Goal: Transaction & Acquisition: Book appointment/travel/reservation

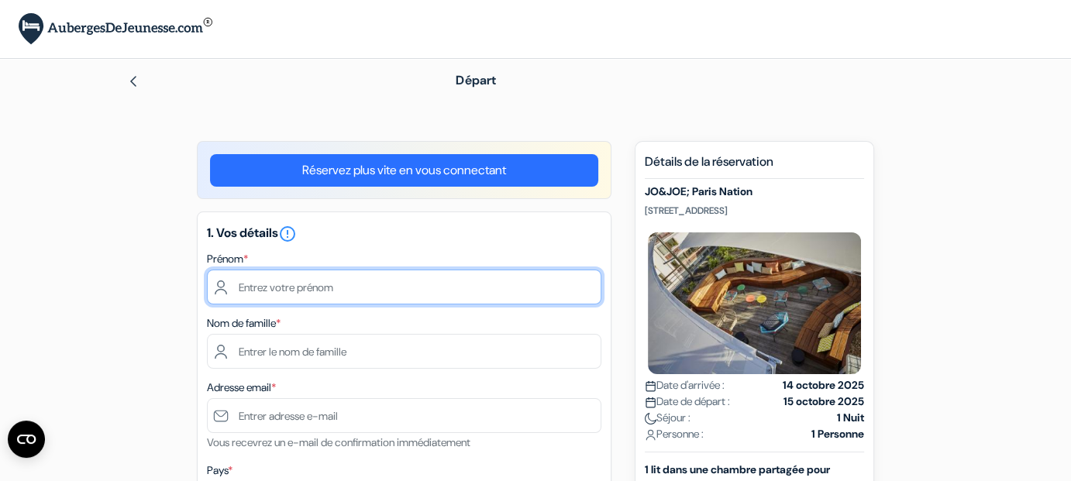
click at [236, 286] on input "text" at bounding box center [404, 287] width 394 height 35
type input "Catherine"
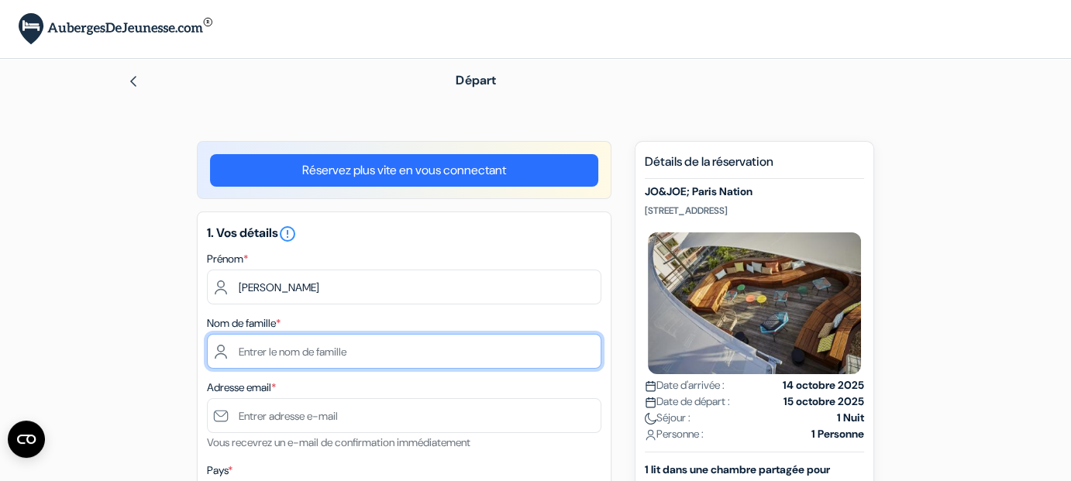
click at [236, 354] on input "text" at bounding box center [404, 351] width 394 height 35
type input "Fauvel"
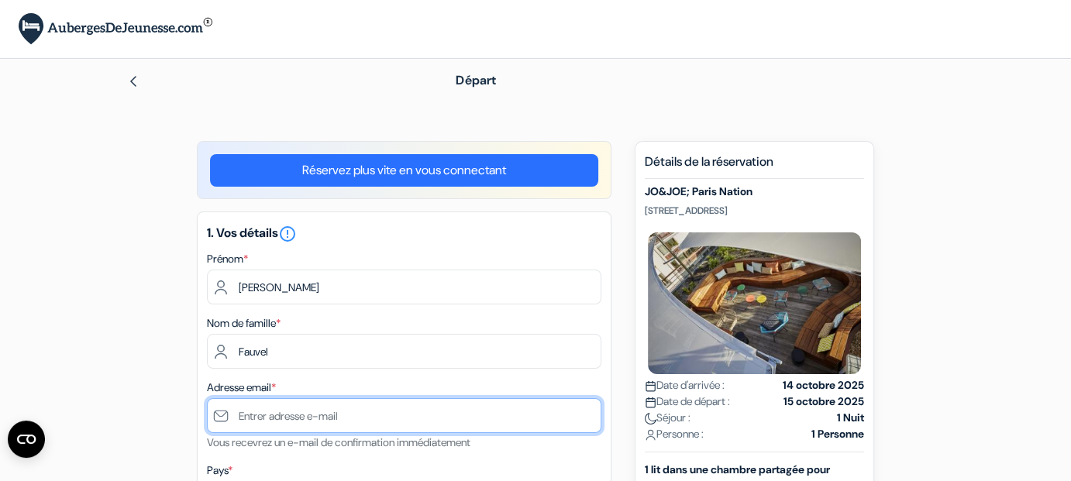
click at [239, 415] on input "text" at bounding box center [404, 415] width 394 height 35
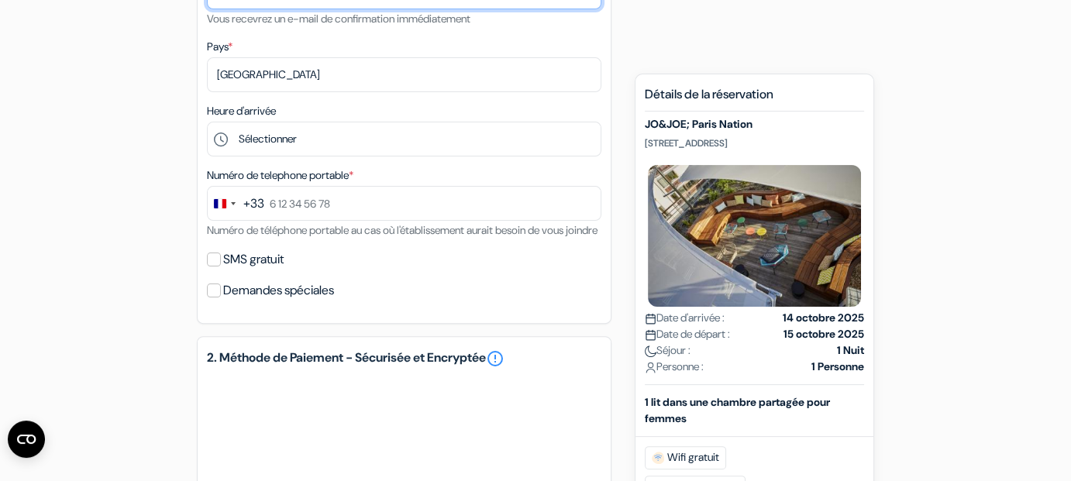
scroll to position [440, 0]
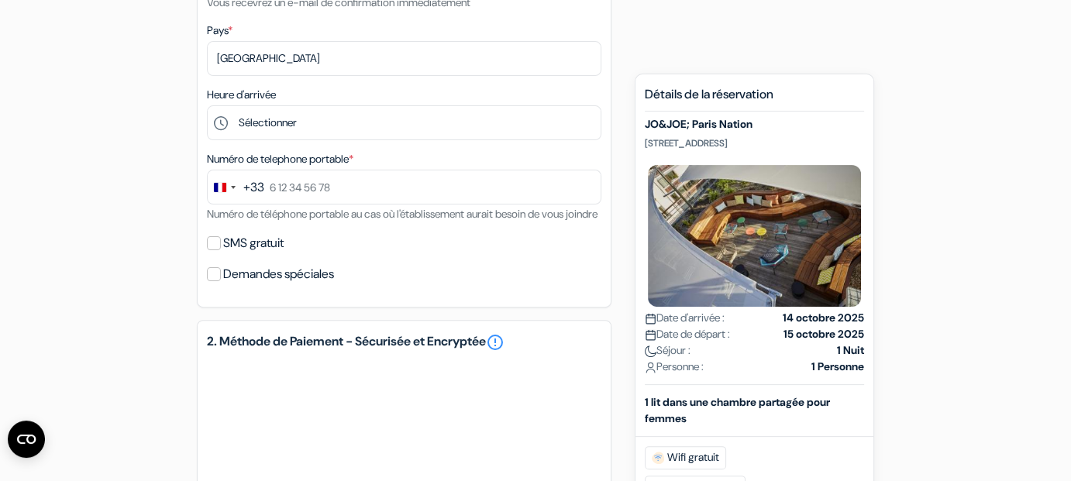
type input "[PERSON_NAME][EMAIL_ADDRESS][DOMAIN_NAME]"
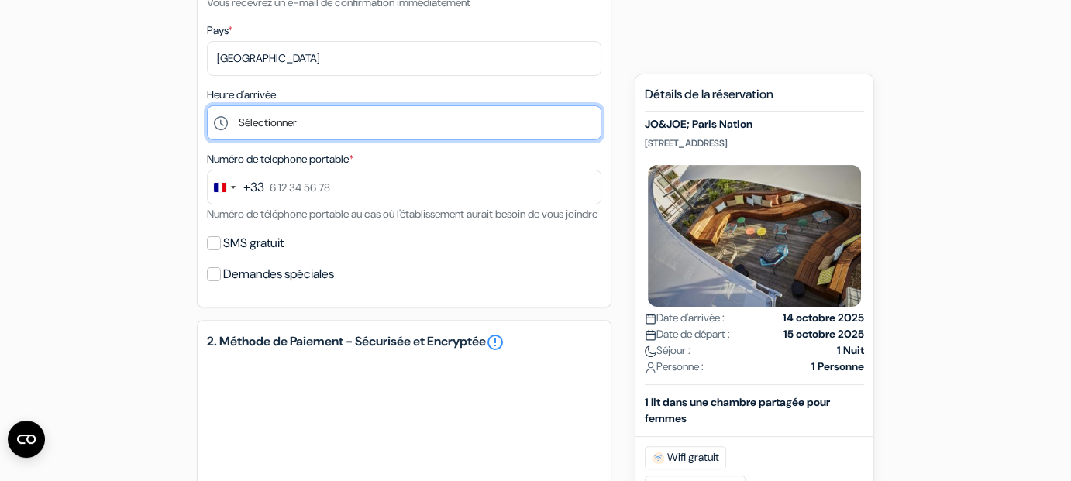
click at [216, 123] on select "Sélectionner 1:00 2:00 3:00 4:00 5:00 6:00 7:00 8:00 9:00 10:00 11:00 12:00 13:…" at bounding box center [404, 122] width 394 height 35
click at [207, 108] on select "Sélectionner 1:00 2:00 3:00 4:00 5:00 6:00 7:00 8:00 9:00 10:00 11:00 12:00 13:…" at bounding box center [404, 122] width 394 height 35
click at [222, 124] on select "Sélectionner 1:00 2:00 3:00 4:00 5:00 6:00 7:00 8:00 9:00 10:00 11:00 12:00 13:…" at bounding box center [404, 122] width 394 height 35
select select "21"
click at [207, 108] on select "Sélectionner 1:00 2:00 3:00 4:00 5:00 6:00 7:00 8:00 9:00 10:00 11:00 12:00 13:…" at bounding box center [404, 122] width 394 height 35
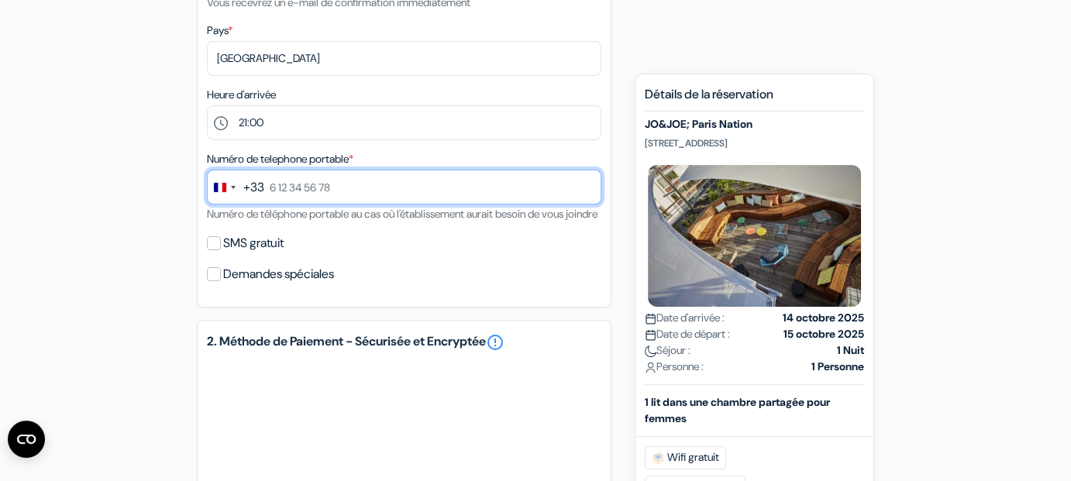
click at [341, 188] on input "text" at bounding box center [404, 187] width 394 height 35
type input "6 85 09 87 68"
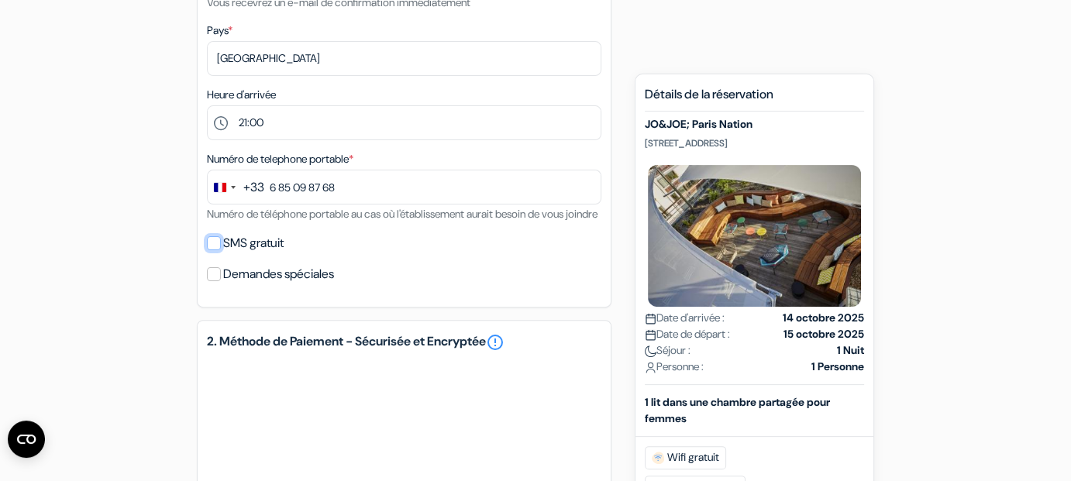
click at [215, 250] on input "SMS gratuit" at bounding box center [214, 243] width 14 height 14
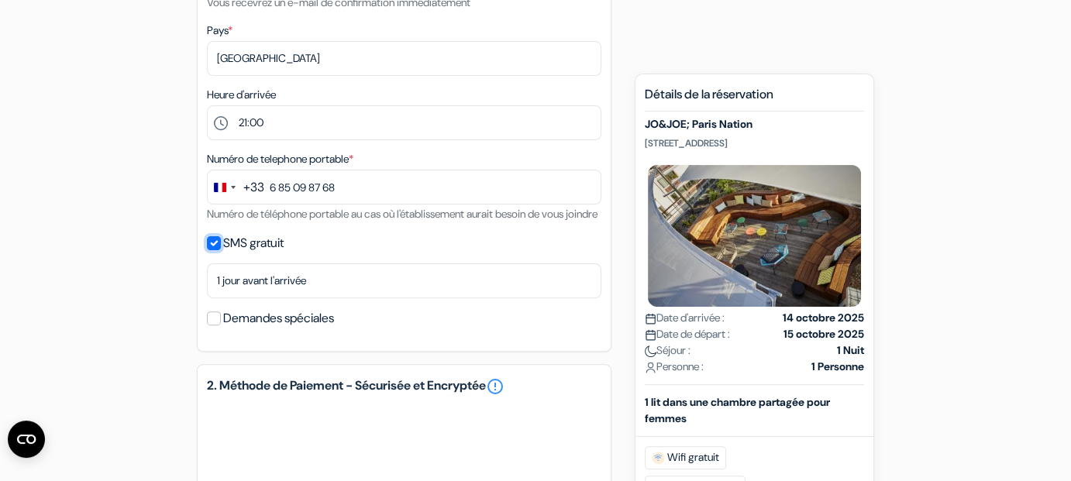
click at [212, 250] on input "SMS gratuit" at bounding box center [214, 243] width 14 height 14
checkbox input "false"
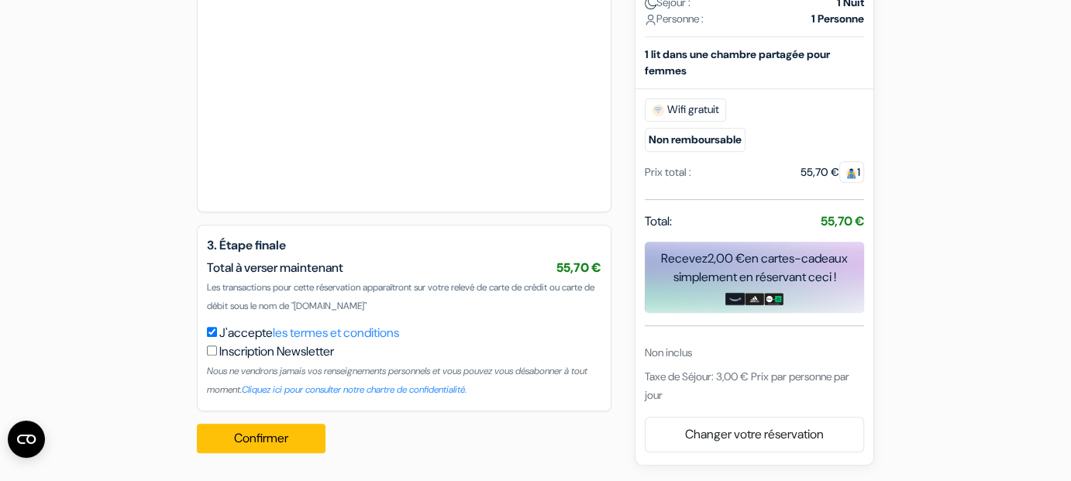
scroll to position [826, 0]
click at [262, 439] on button "Confirmer Loading..." at bounding box center [261, 438] width 129 height 29
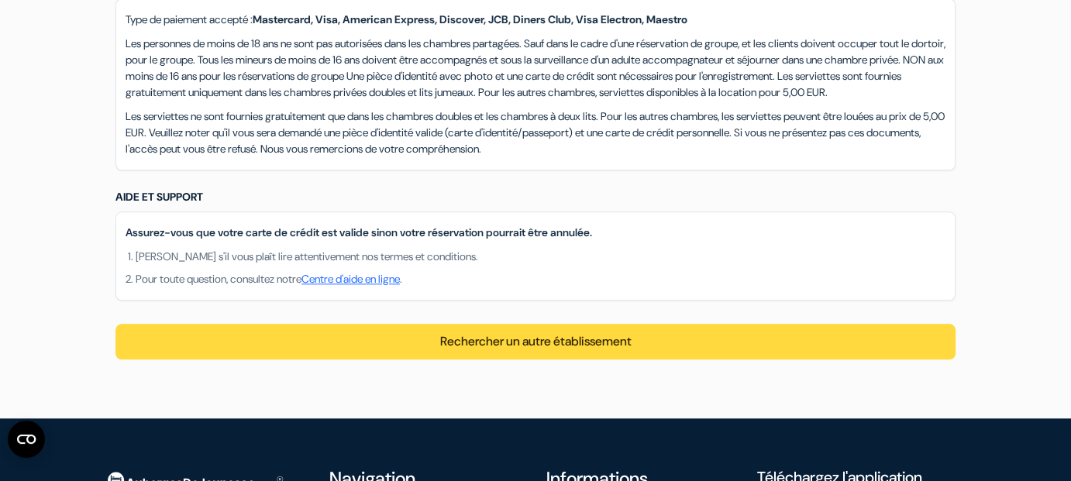
scroll to position [1612, 0]
